Goal: Information Seeking & Learning: Learn about a topic

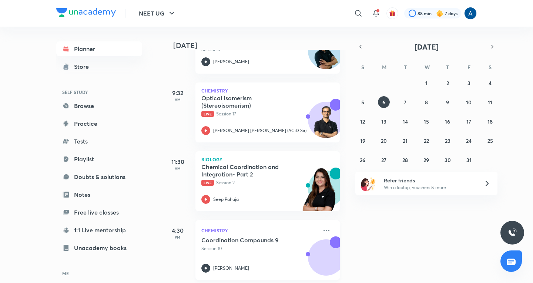
scroll to position [148, 0]
click at [254, 174] on h5 "Chemical Coordination and Integration- Part 2" at bounding box center [247, 170] width 92 height 15
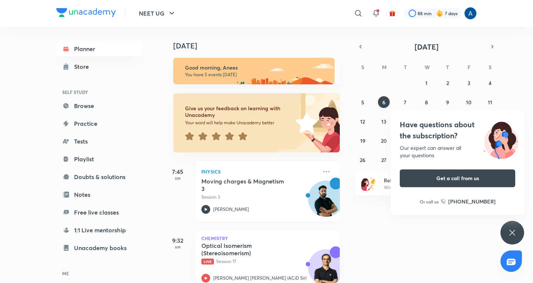
click at [259, 180] on h5 "Moving charges & Magnetism 3" at bounding box center [247, 185] width 92 height 15
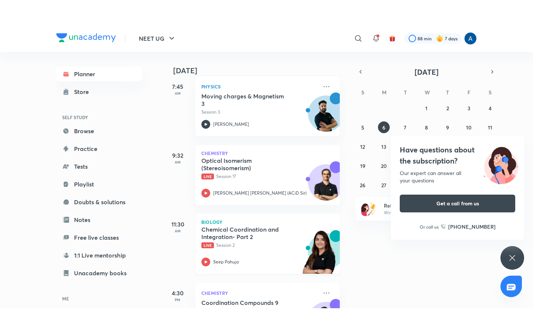
scroll to position [111, 0]
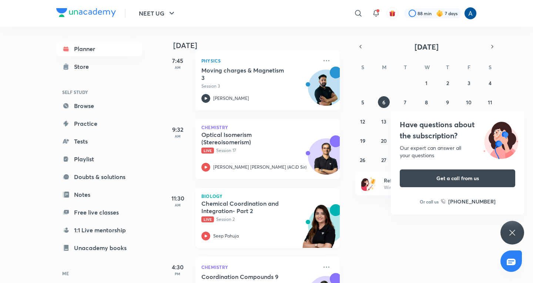
click at [219, 211] on h5 "Chemical Coordination and Integration- Part 2" at bounding box center [247, 207] width 92 height 15
click at [513, 228] on div "Have questions about the subscription? Our expert can answer all your questions…" at bounding box center [512, 233] width 24 height 24
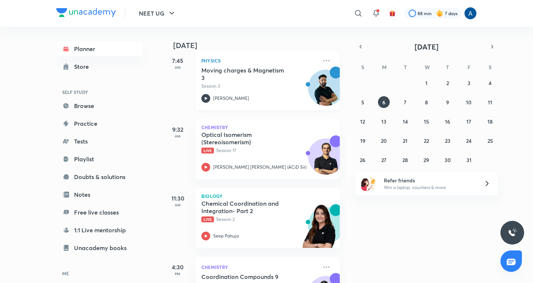
click at [286, 75] on h5 "Moving charges & Magnetism 3" at bounding box center [247, 74] width 92 height 15
click at [217, 219] on p "Live Session 2" at bounding box center [259, 219] width 116 height 7
